Goal: Transaction & Acquisition: Purchase product/service

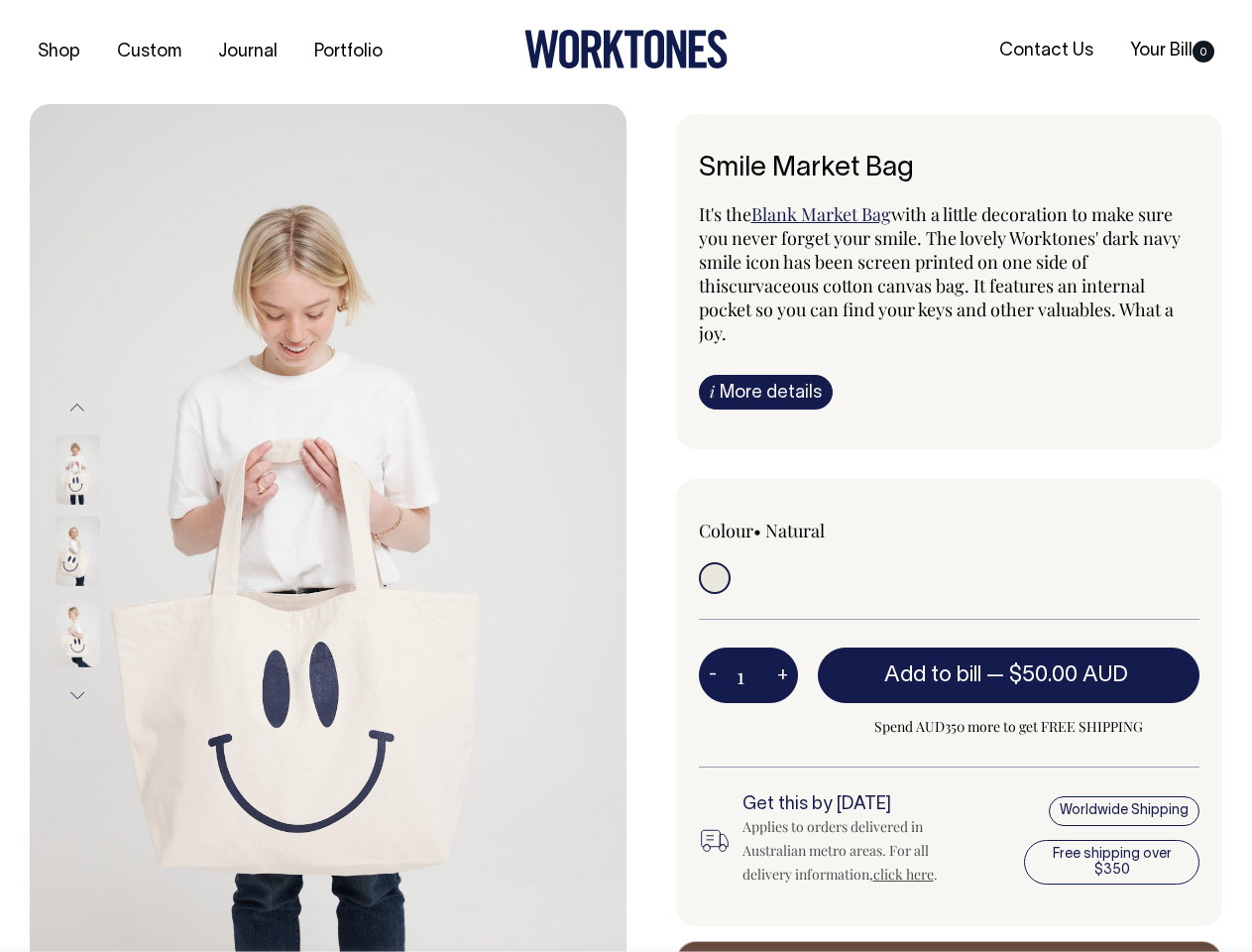
click at [328, 527] on img at bounding box center [328, 551] width 597 height 894
click at [104, 550] on div at bounding box center [104, 551] width 99 height 81
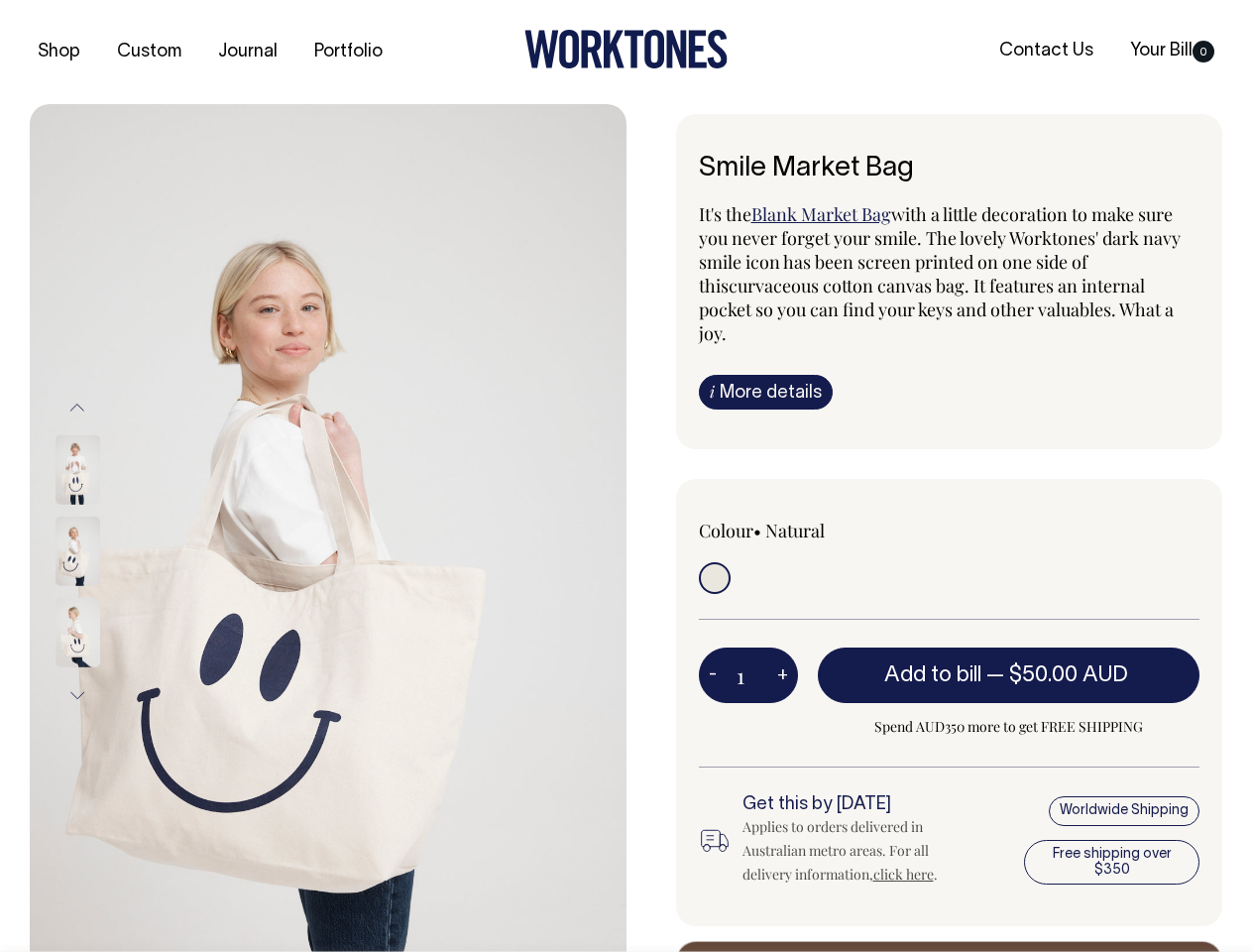
click at [77, 406] on button "Previous" at bounding box center [77, 407] width 30 height 45
click at [104, 551] on div at bounding box center [104, 551] width 99 height 81
click at [77, 695] on button "Next" at bounding box center [77, 695] width 30 height 45
click at [713, 655] on button "-" at bounding box center [713, 675] width 28 height 40
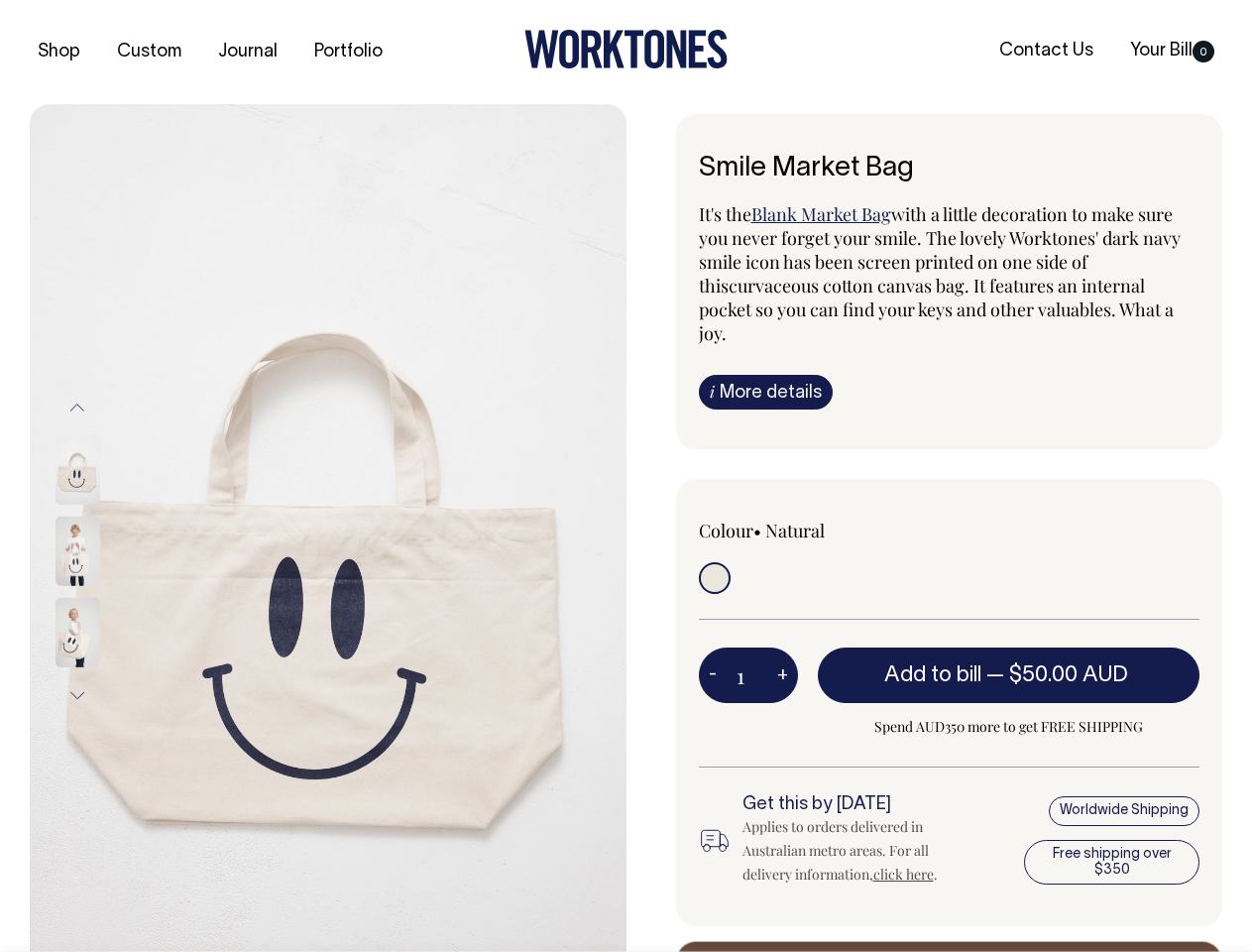
click at [782, 655] on button "+" at bounding box center [782, 675] width 31 height 40
type input "2"
click at [1009, 665] on span "— $50.00 AUD" at bounding box center [1059, 675] width 147 height 20
